Goal: Find specific page/section: Find specific page/section

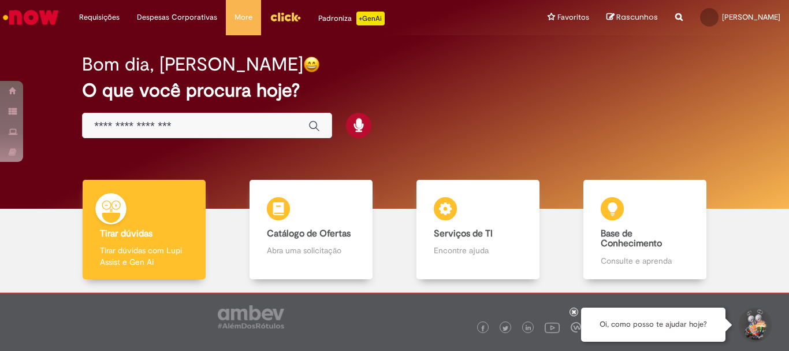
click at [183, 116] on div "Global" at bounding box center [207, 126] width 250 height 26
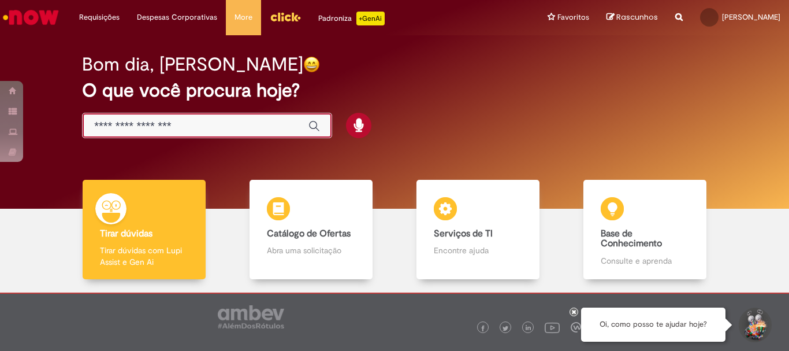
click at [178, 122] on input "Basta digitar aqui" at bounding box center [195, 126] width 203 height 13
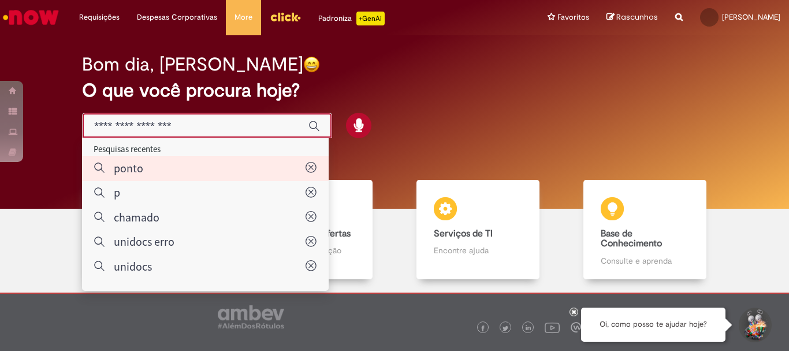
type input "*****"
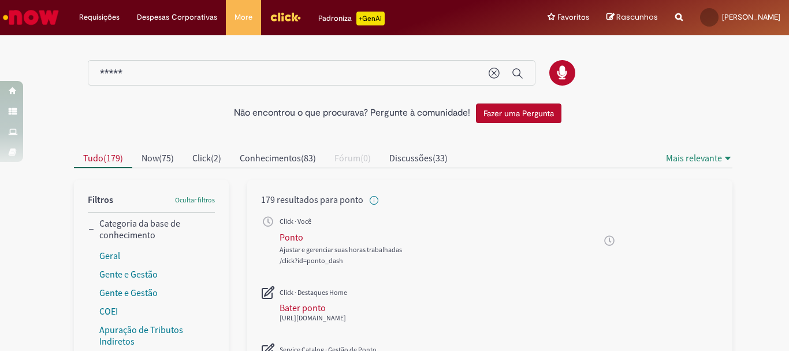
click at [300, 240] on div "All" at bounding box center [431, 237] width 302 height 12
click at [284, 236] on div "Ponto" at bounding box center [292, 237] width 24 height 12
click at [318, 313] on span "[URL][DOMAIN_NAME]" at bounding box center [313, 317] width 66 height 9
click at [312, 309] on div "Bater ponto" at bounding box center [303, 308] width 46 height 12
